Goal: Find specific page/section: Find specific page/section

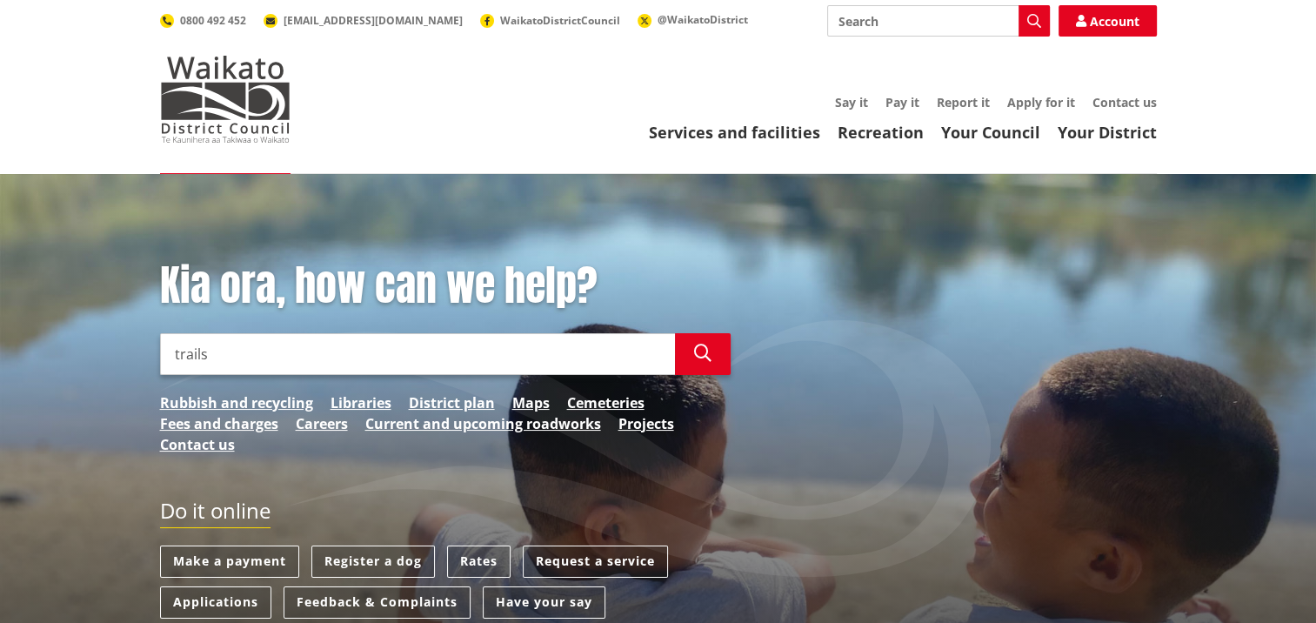
type input "trails"
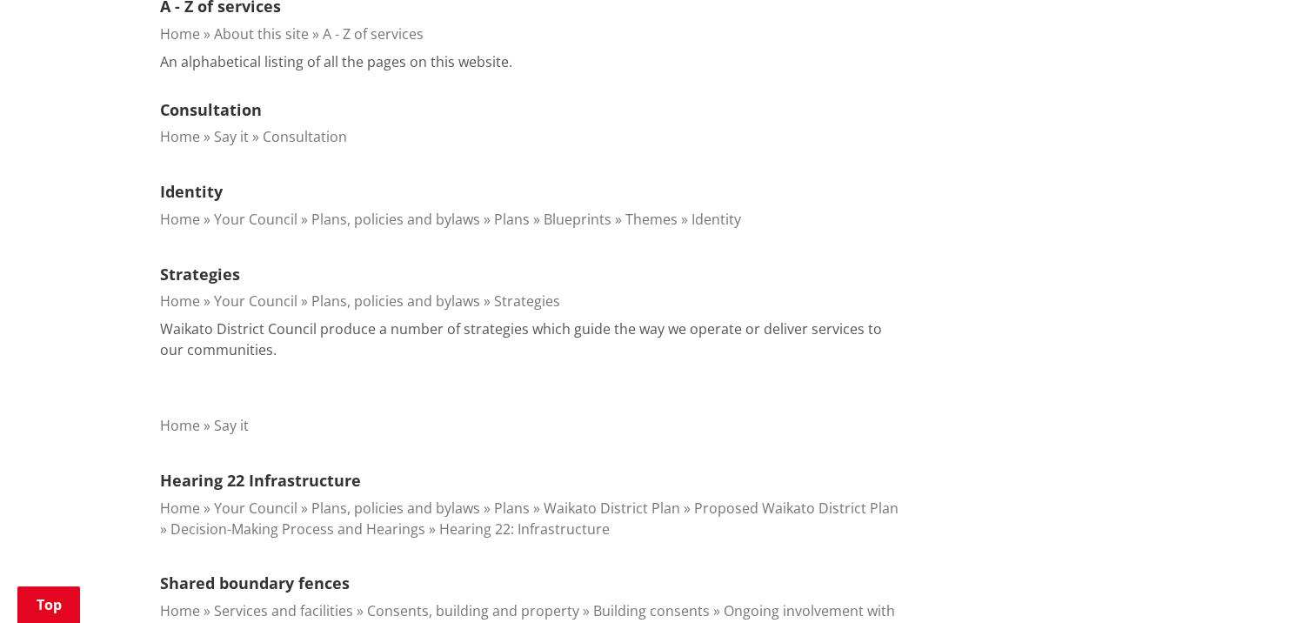
scroll to position [839, 0]
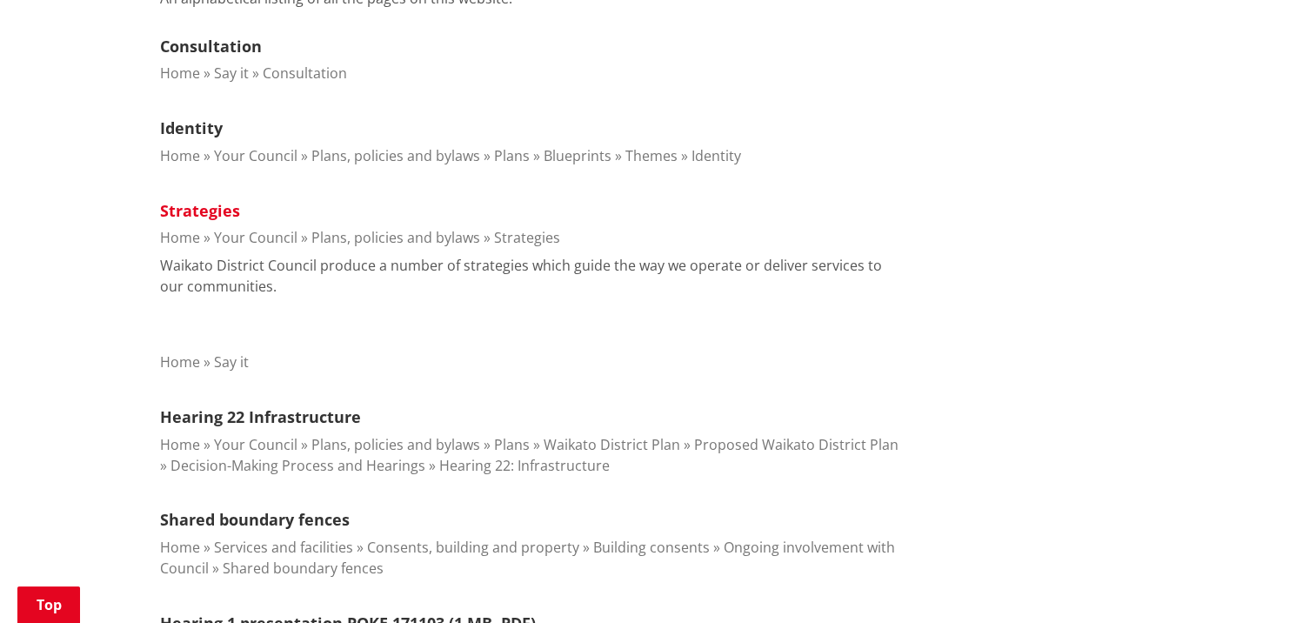
click at [186, 214] on link "Strategies" at bounding box center [200, 210] width 80 height 21
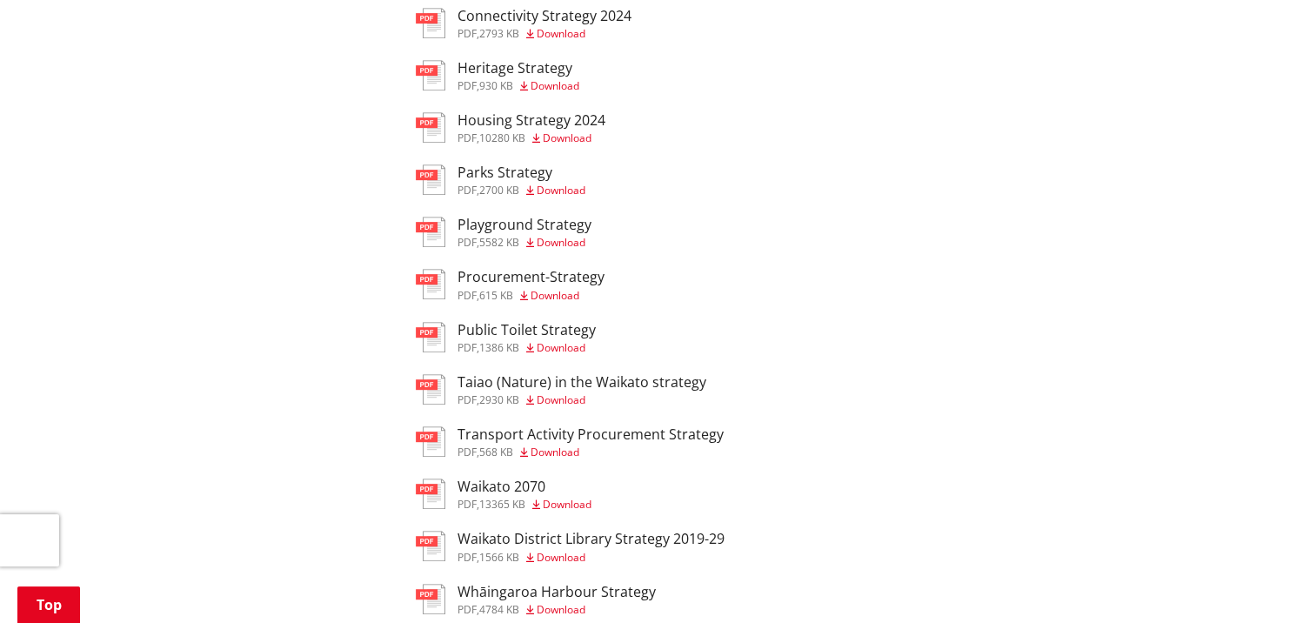
scroll to position [606, 0]
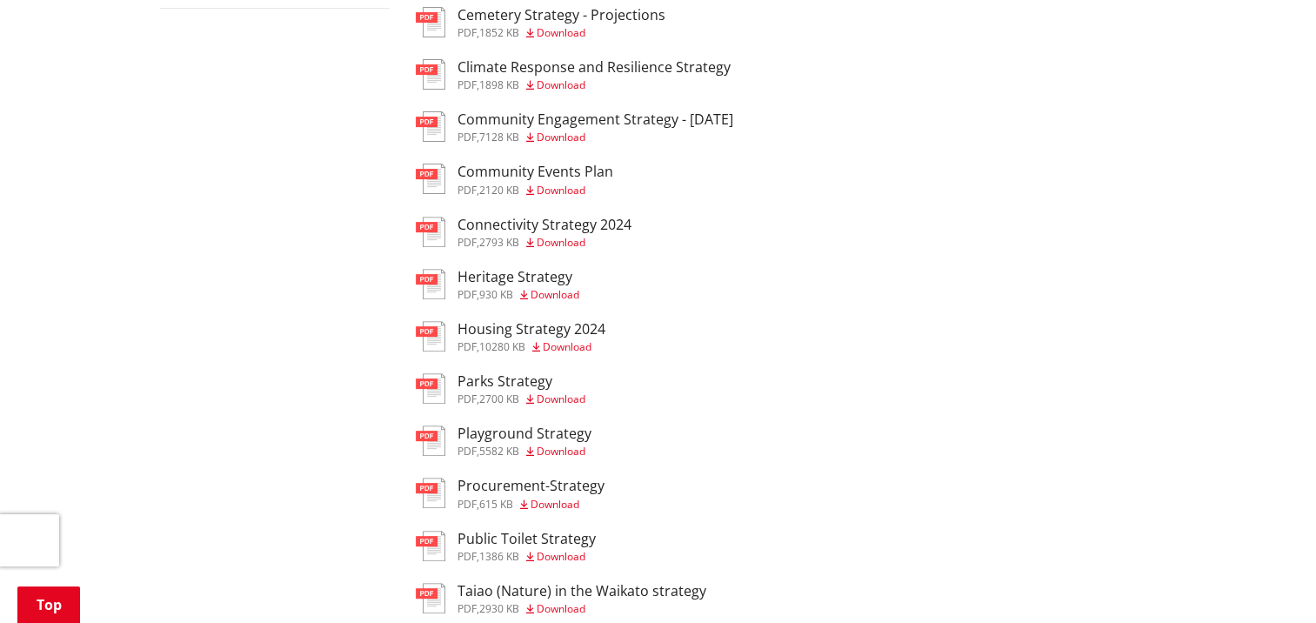
click at [612, 229] on h3 "Connectivity Strategy 2024" at bounding box center [545, 225] width 174 height 17
